Goal: Task Accomplishment & Management: Manage account settings

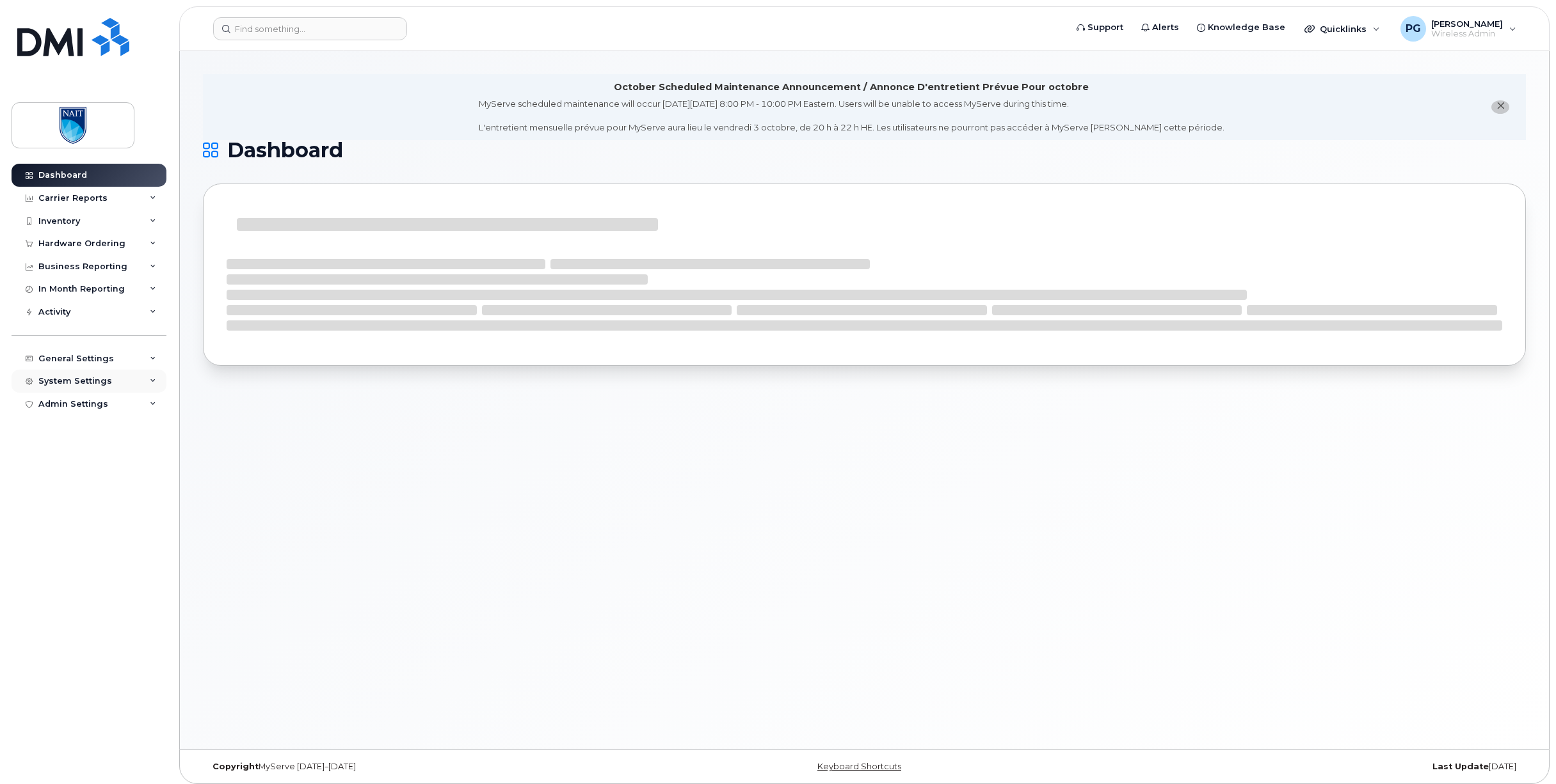
click at [94, 385] on div "System Settings" at bounding box center [76, 381] width 74 height 10
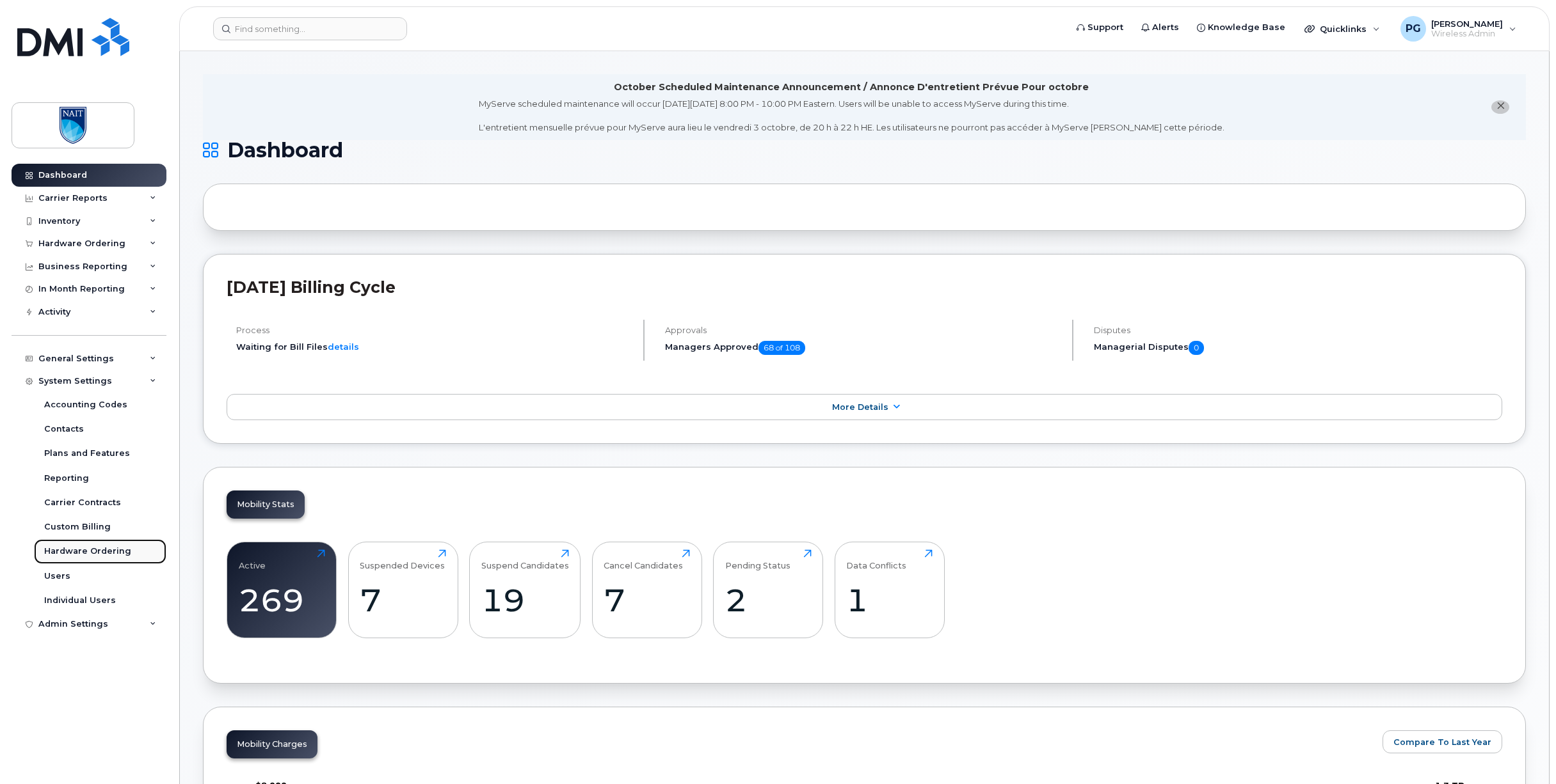
click at [77, 558] on link "Hardware Ordering" at bounding box center [100, 551] width 133 height 24
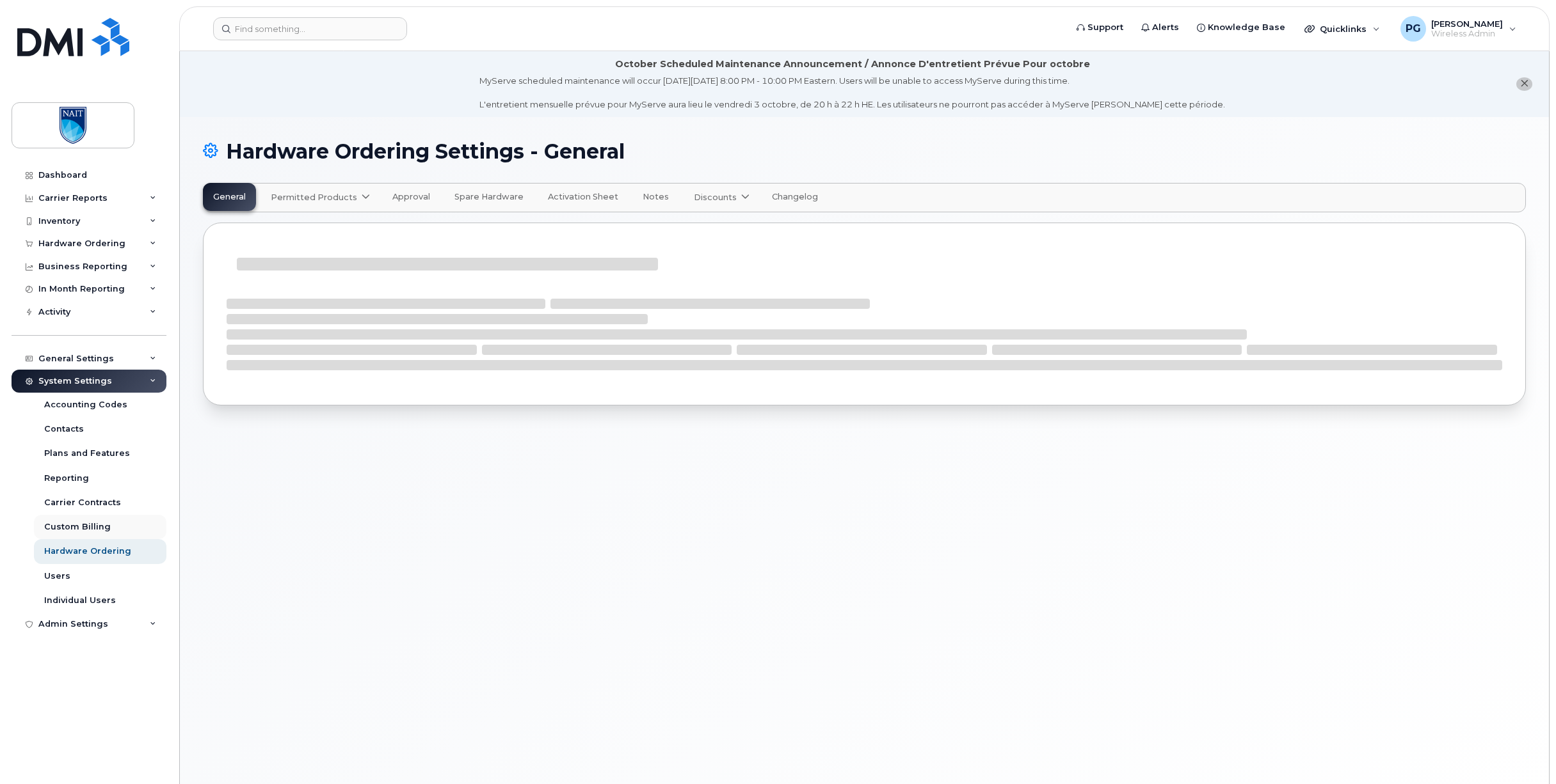
select select "admins"
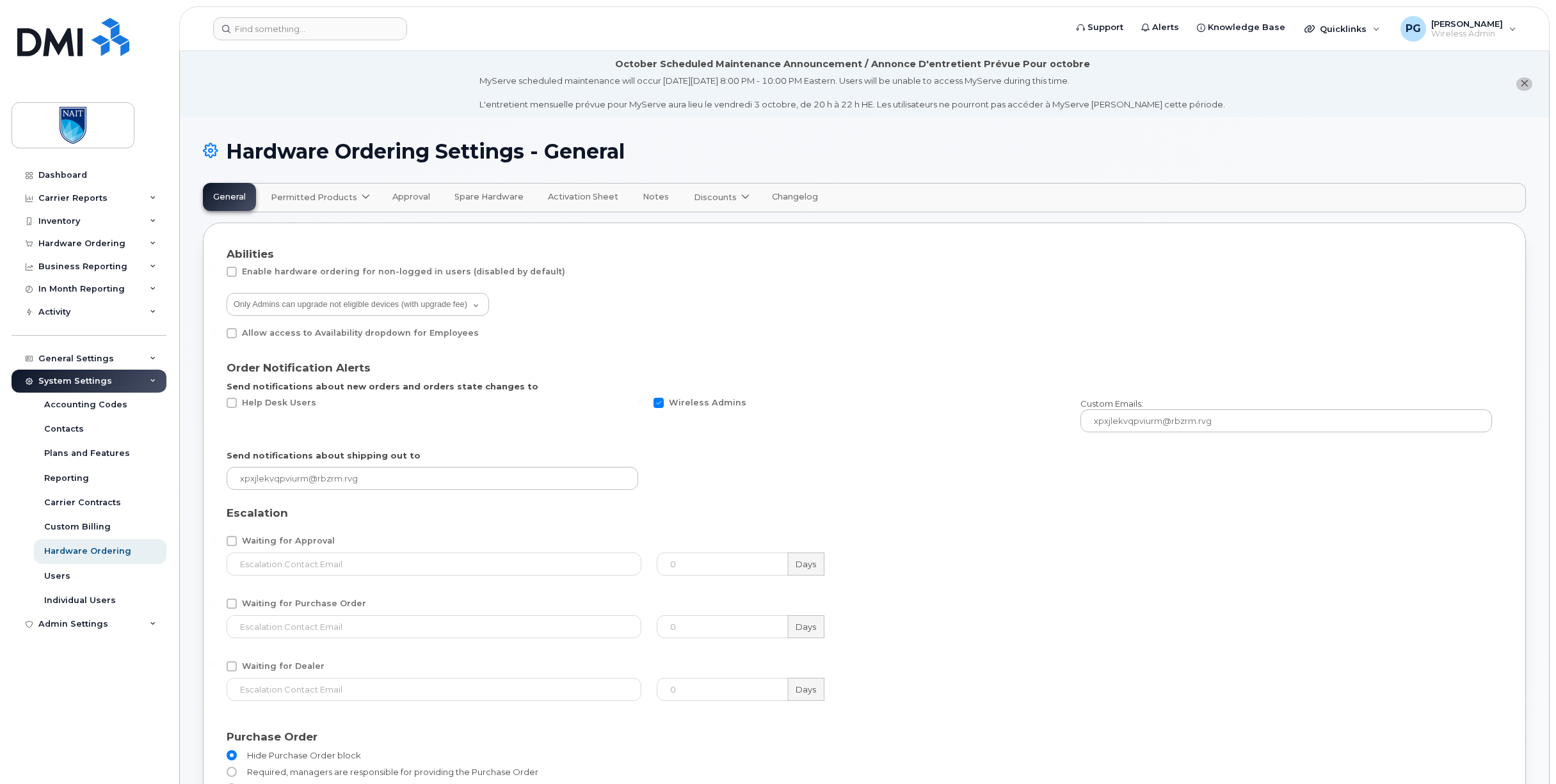
click at [298, 193] on span "Permitted Products" at bounding box center [314, 197] width 87 height 12
drag, startPoint x: 321, startPoint y: 226, endPoint x: 348, endPoint y: 263, distance: 45.8
click at [321, 226] on div "Bell available" at bounding box center [322, 228] width 96 height 15
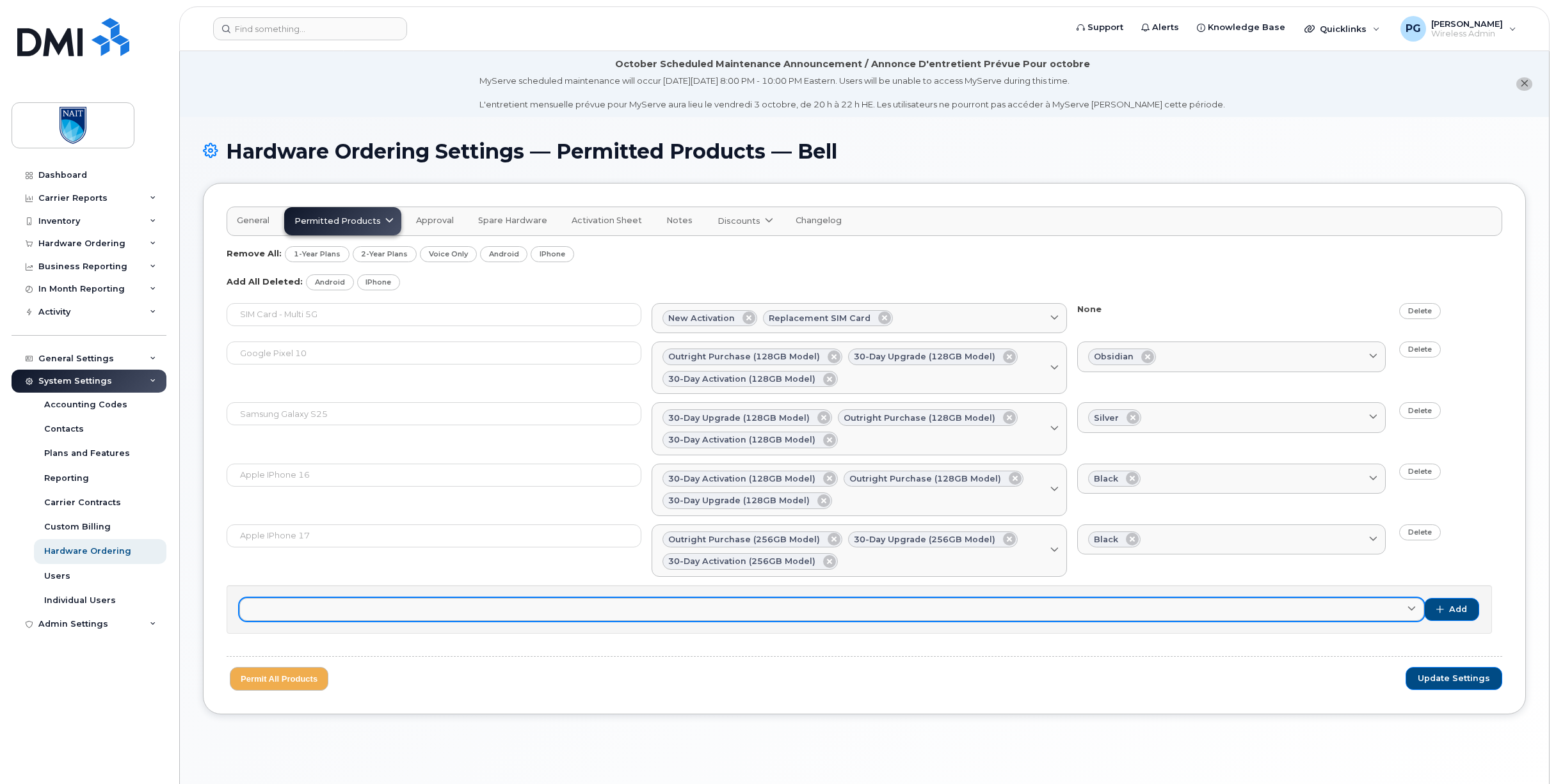
click at [343, 612] on link at bounding box center [831, 610] width 1185 height 23
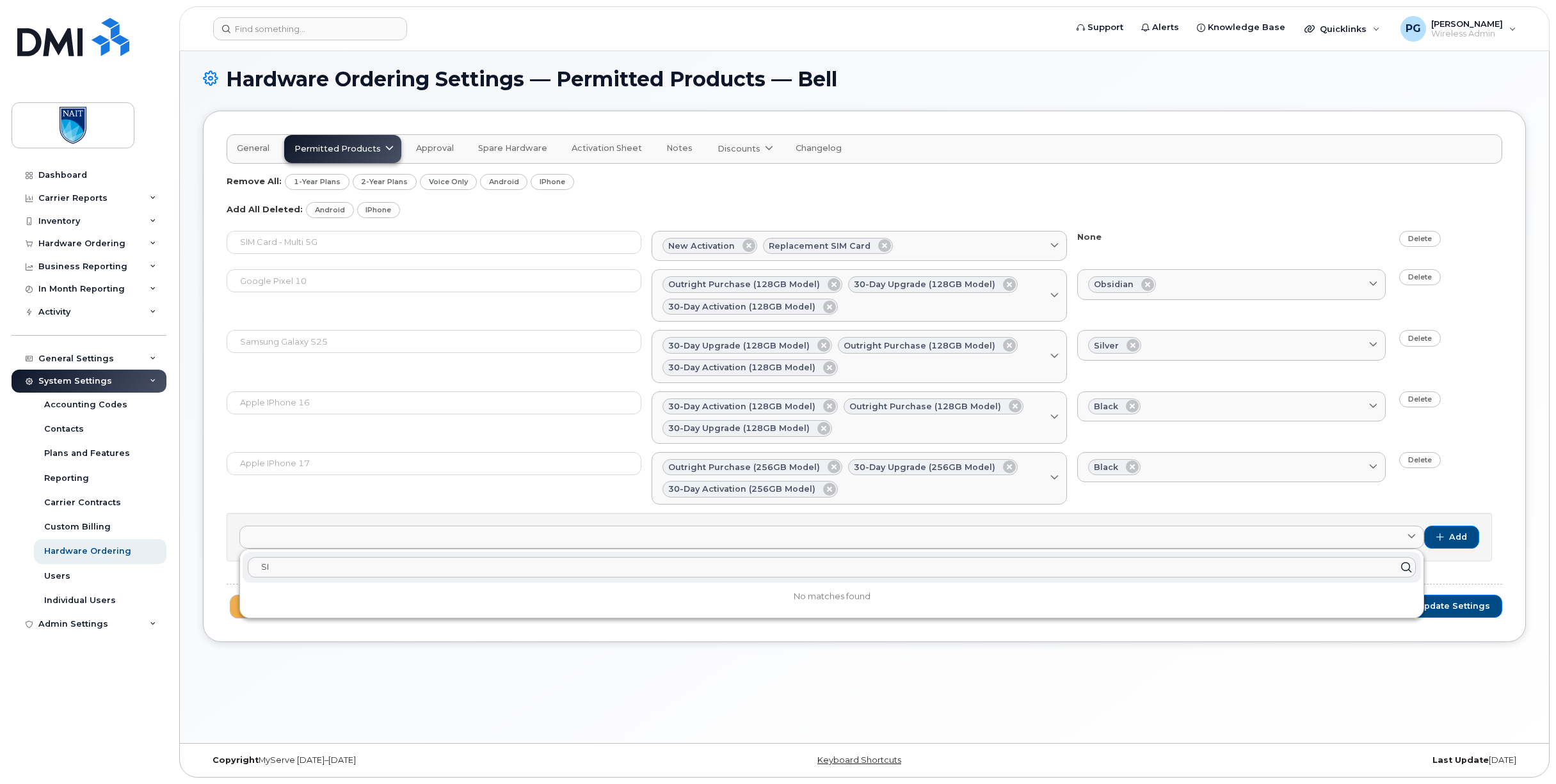
type input "S"
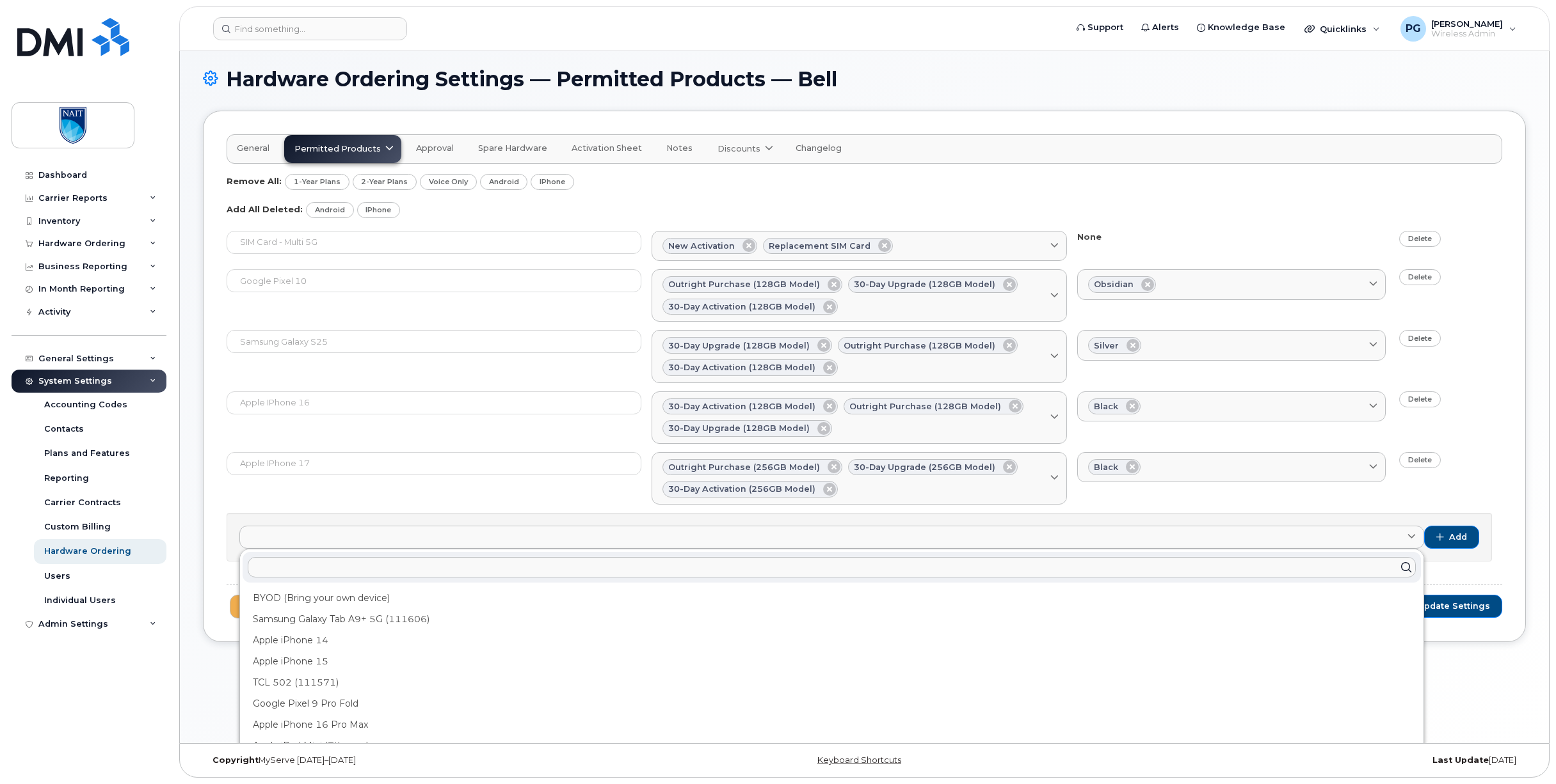
type input "i"
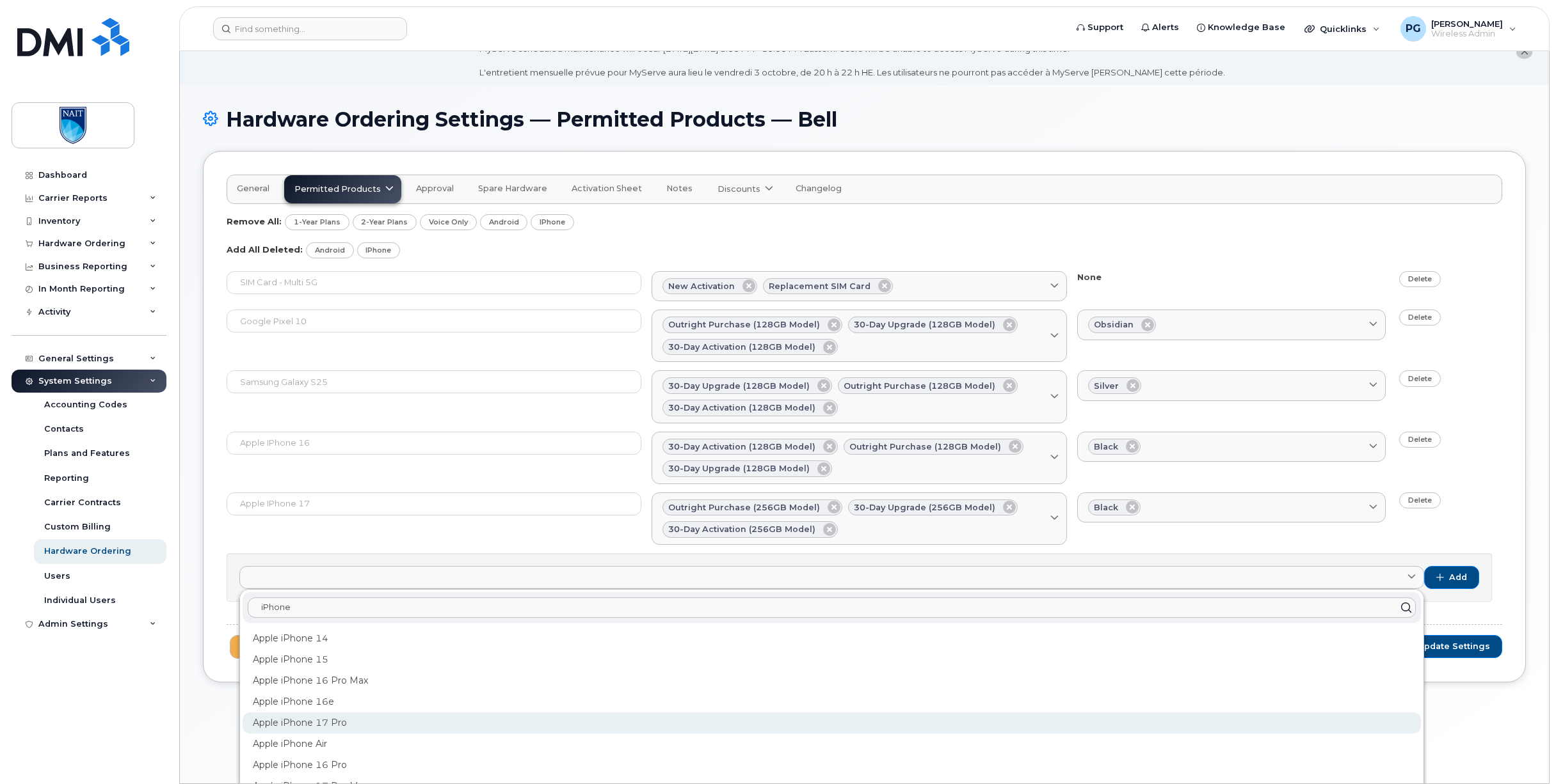
scroll to position [72, 0]
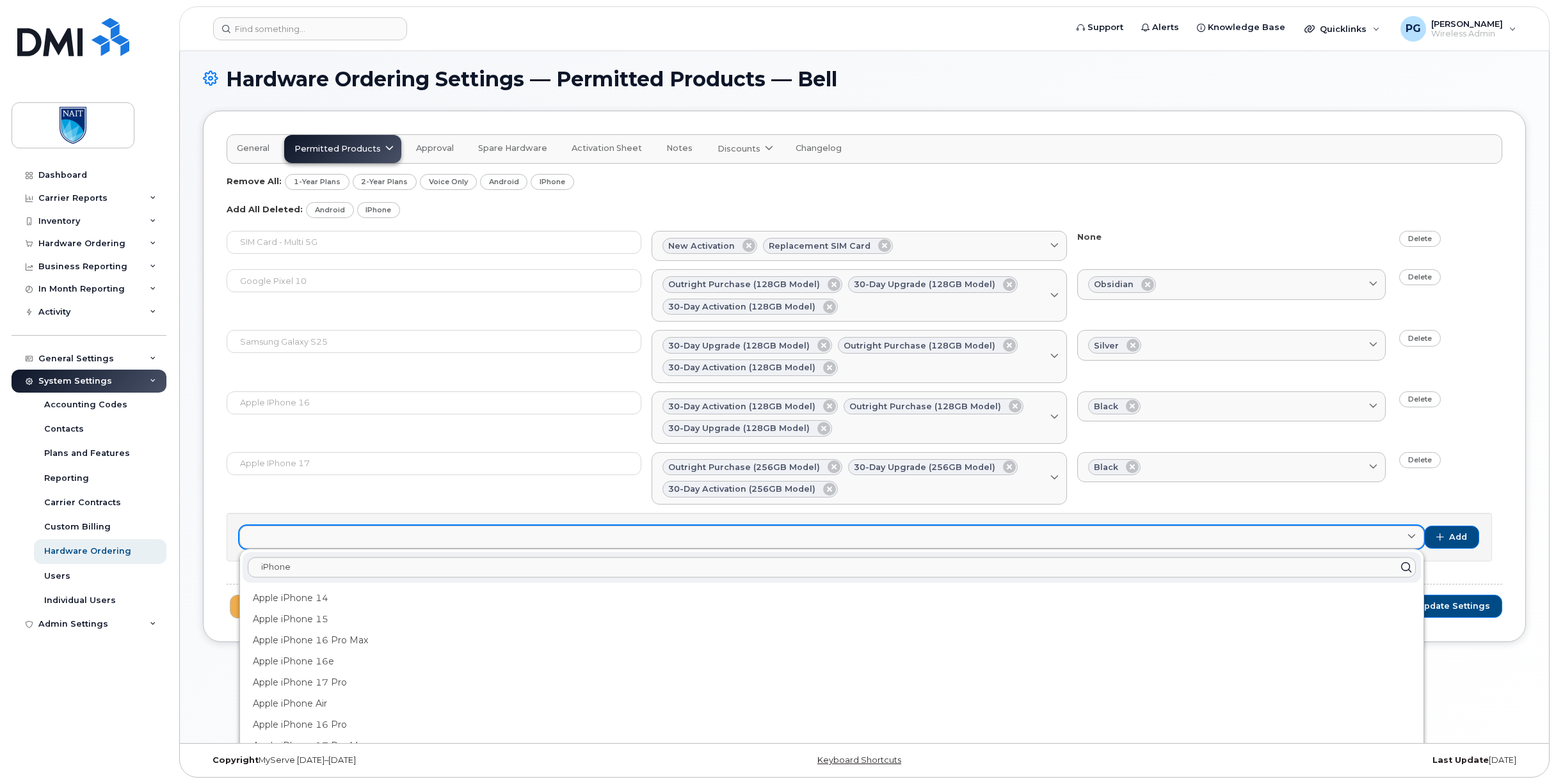
click at [320, 537] on link at bounding box center [831, 538] width 1185 height 23
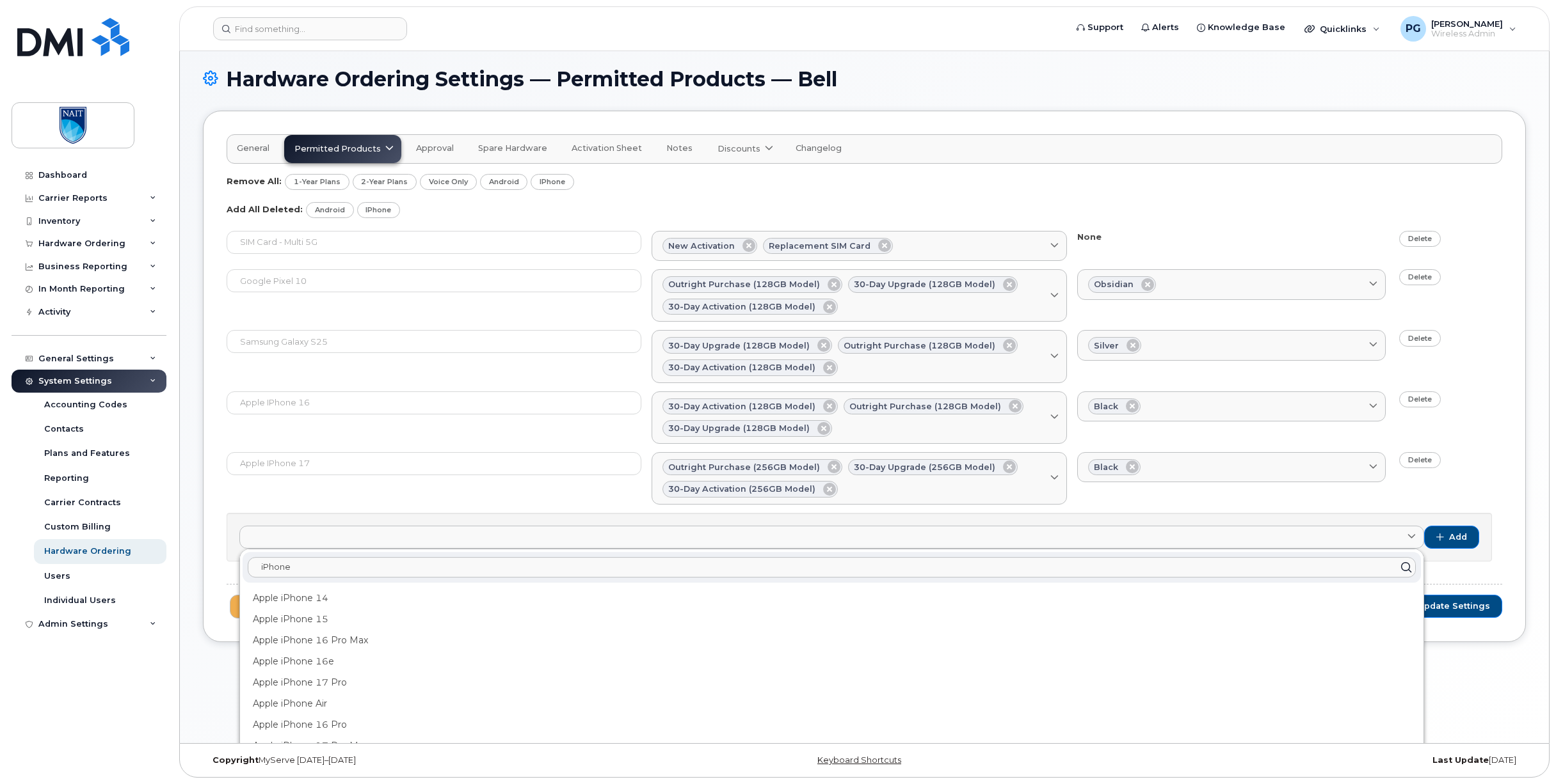
drag, startPoint x: 310, startPoint y: 567, endPoint x: 220, endPoint y: 556, distance: 90.7
click at [220, 556] on div "General Permitted Products Bell available Approval Spare Hardware Activation Sh…" at bounding box center [865, 376] width 1323 height 531
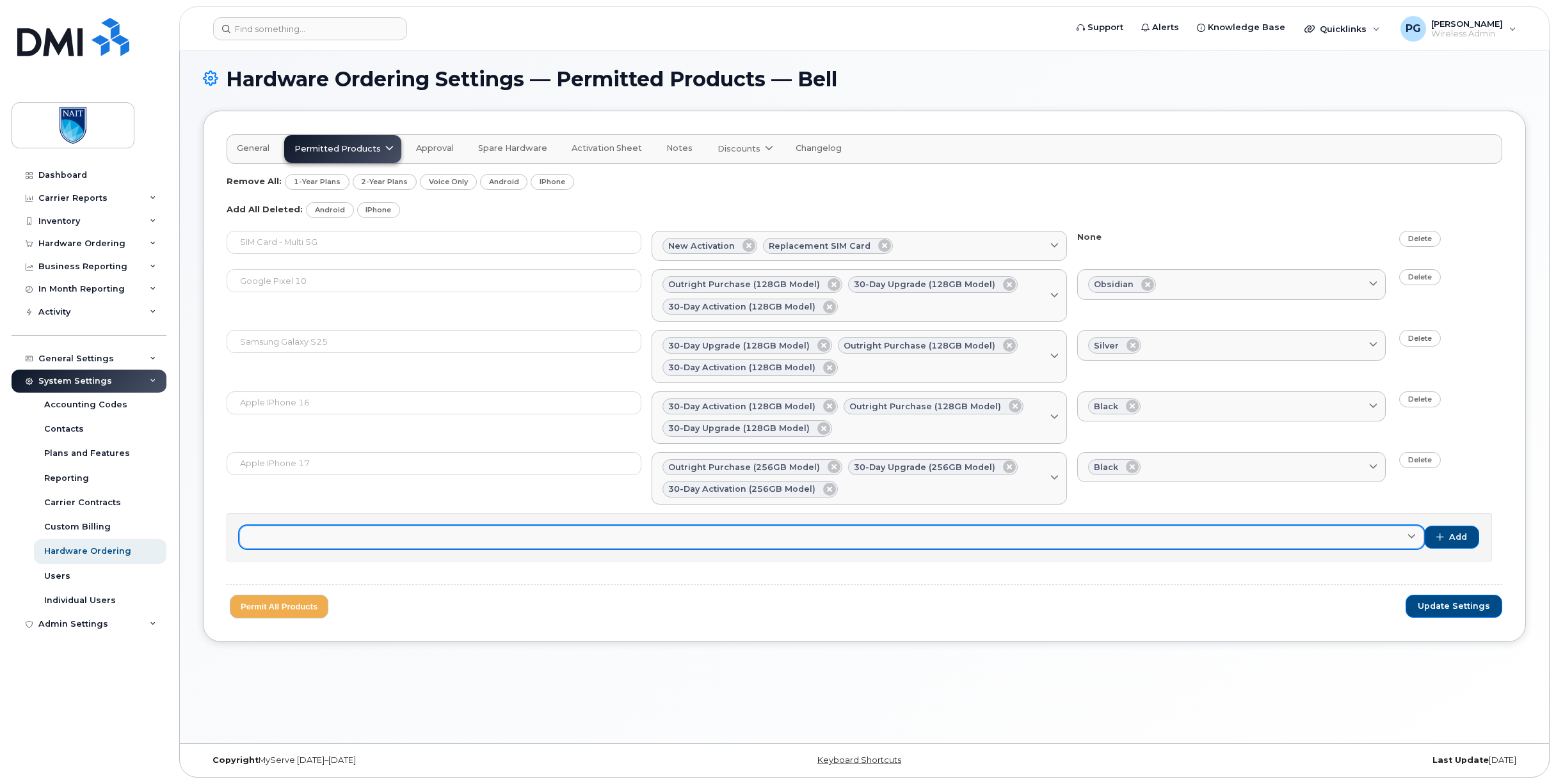
click at [654, 537] on link at bounding box center [831, 538] width 1185 height 23
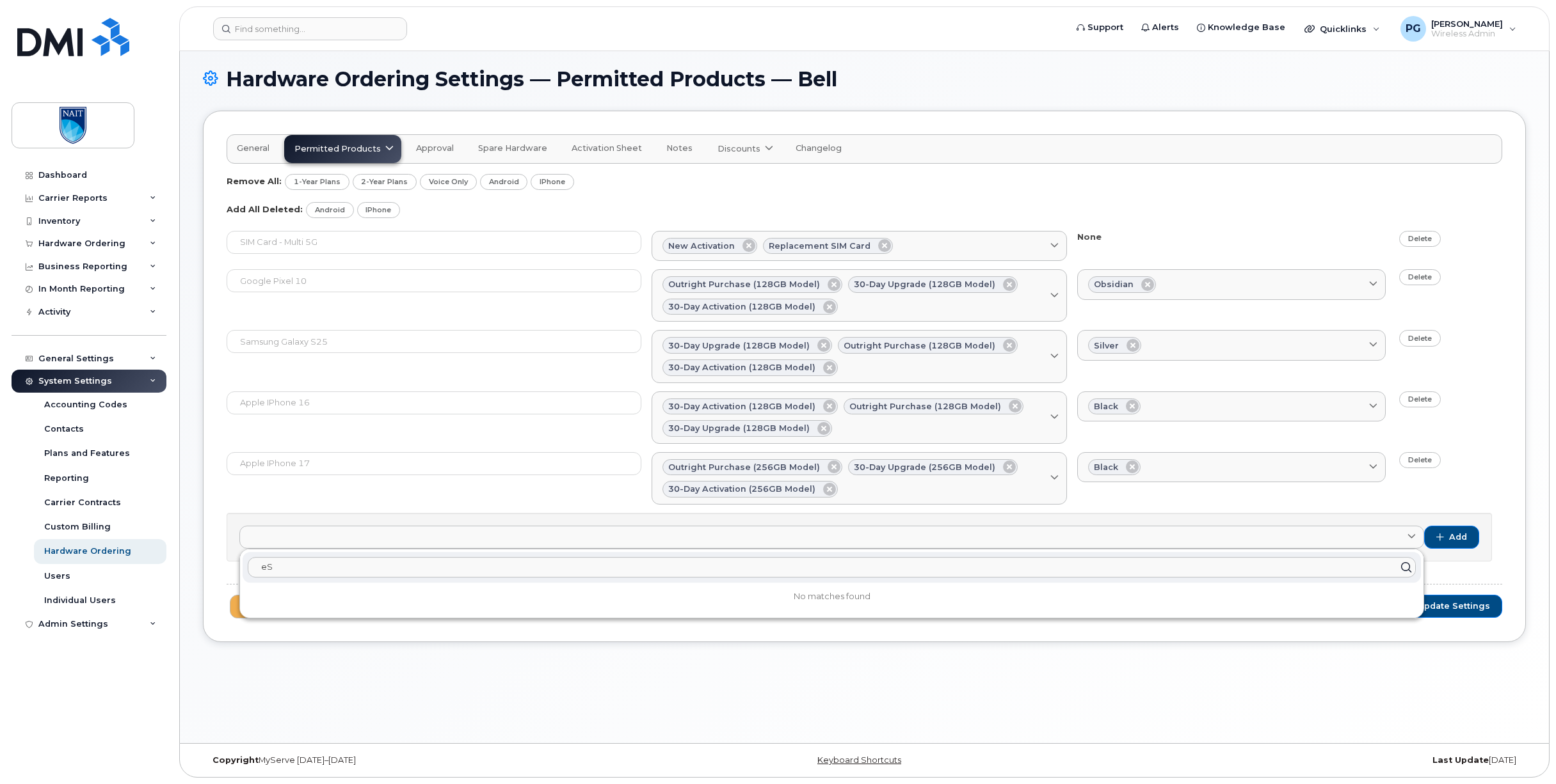
type input "e"
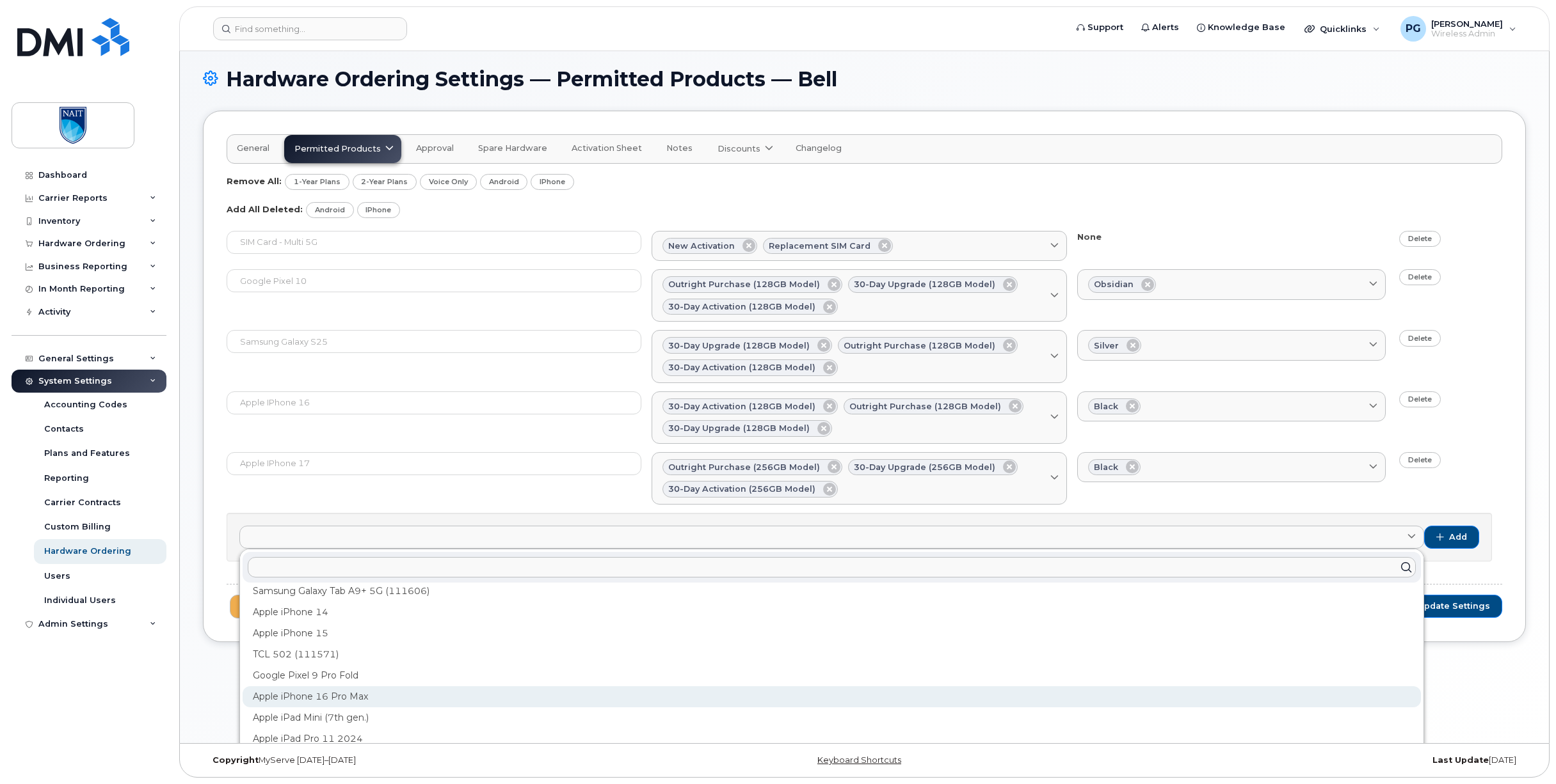
scroll to position [0, 0]
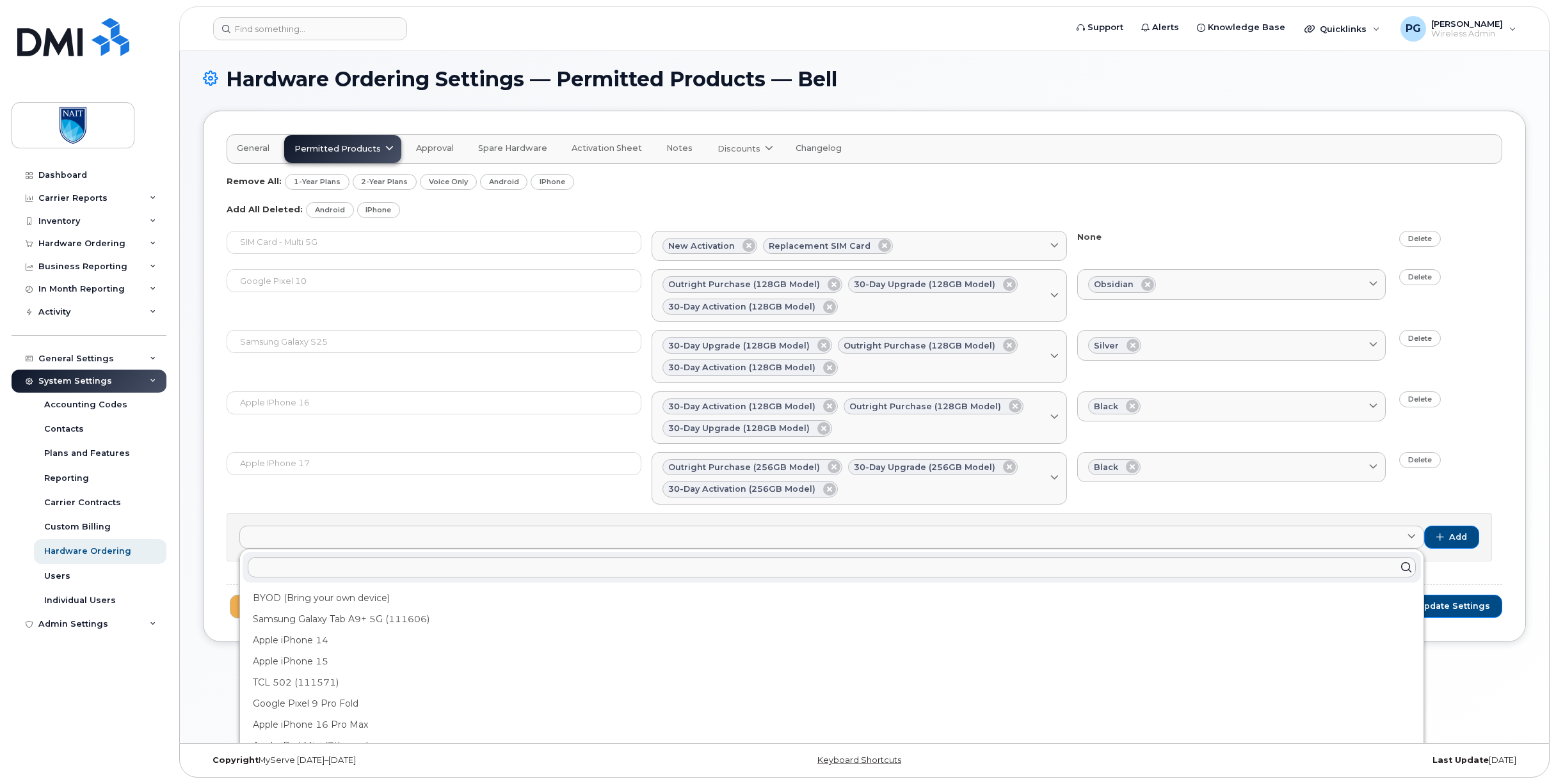
click at [446, 440] on div "Apple iPhone 16 30-day activation (128GB model) Outright purchase (128GB model)…" at bounding box center [864, 418] width 1275 height 52
